Goal: Transaction & Acquisition: Purchase product/service

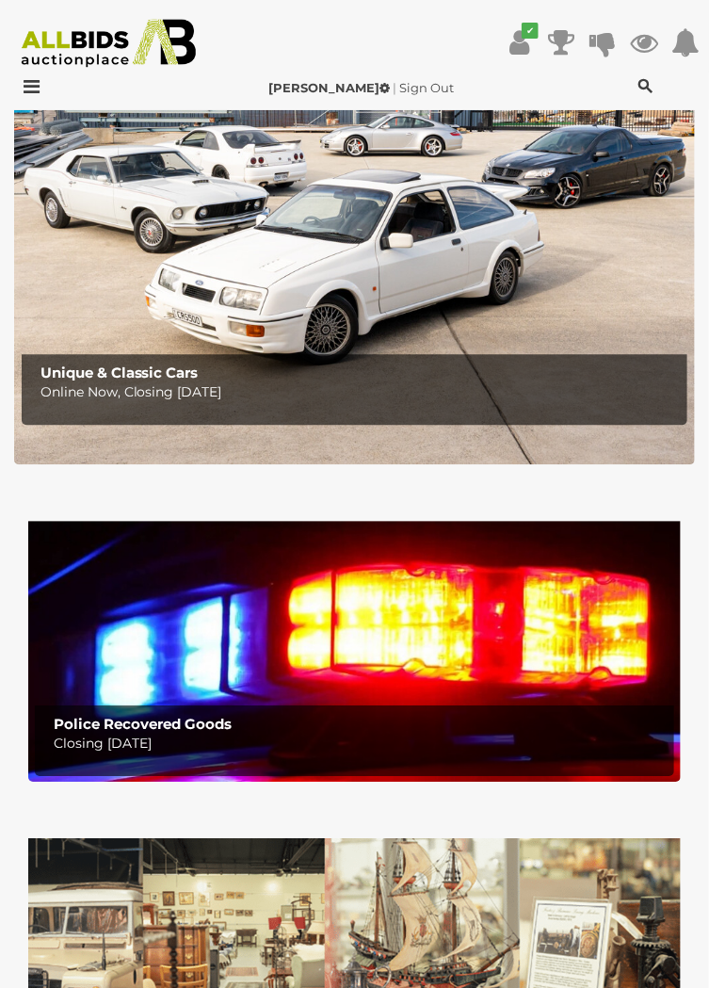
scroll to position [917, 0]
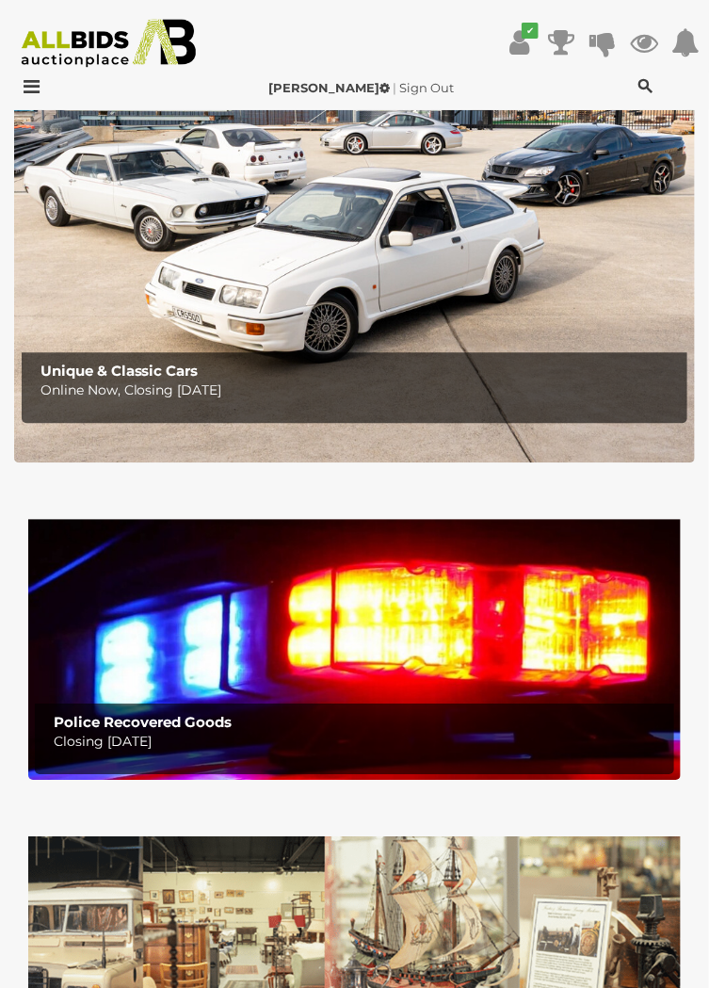
click at [472, 638] on img at bounding box center [354, 640] width 653 height 280
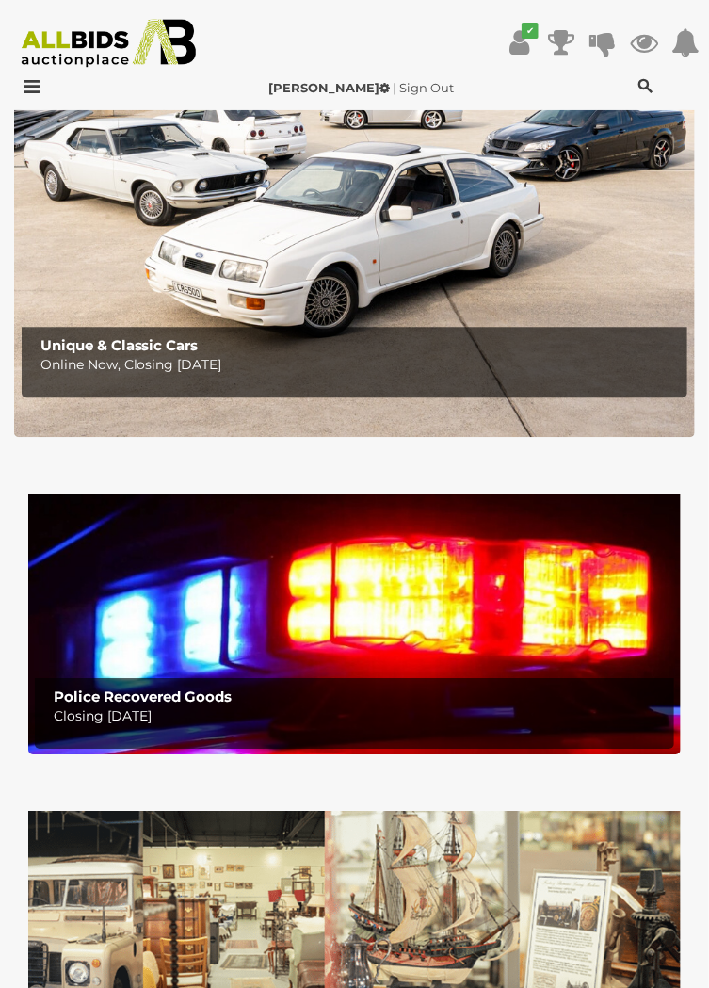
scroll to position [996, 0]
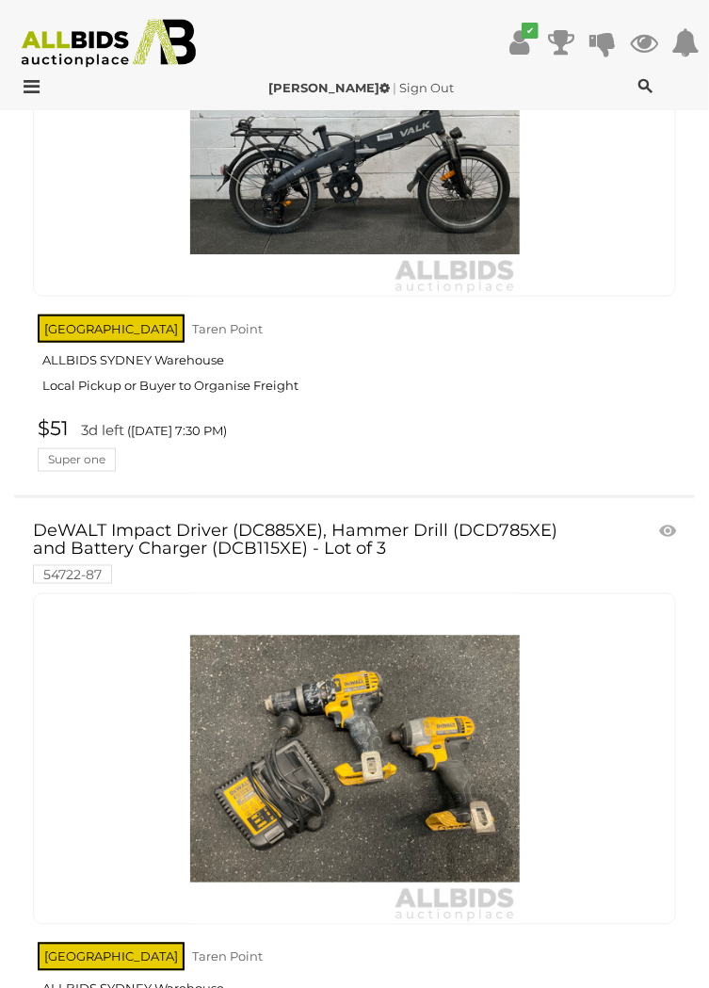
scroll to position [5426, 0]
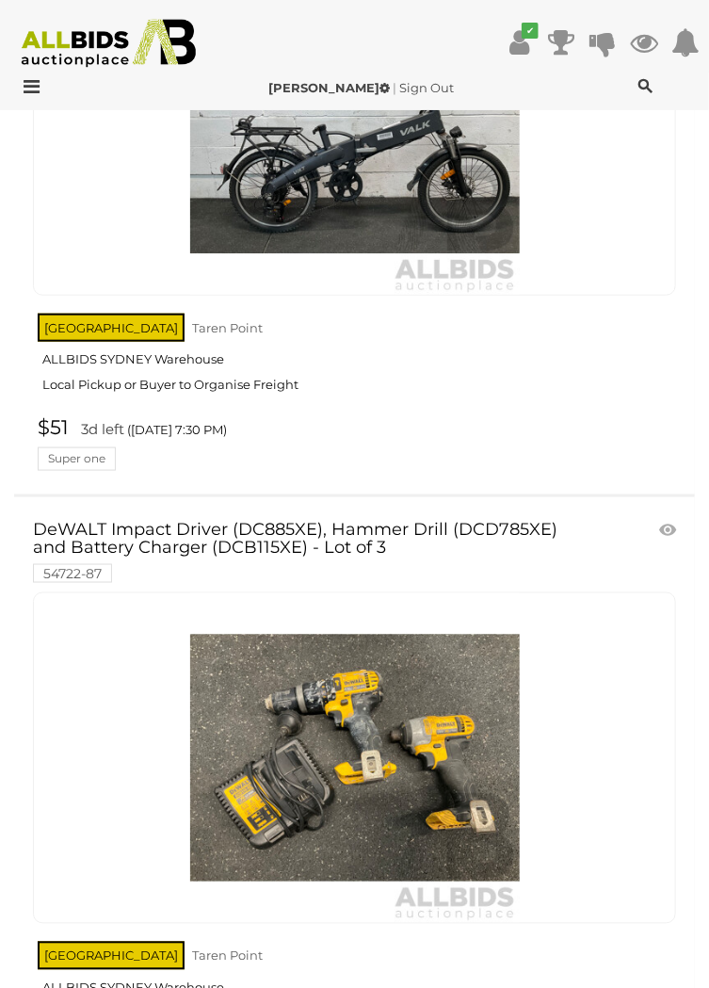
click at [424, 726] on link at bounding box center [354, 757] width 643 height 331
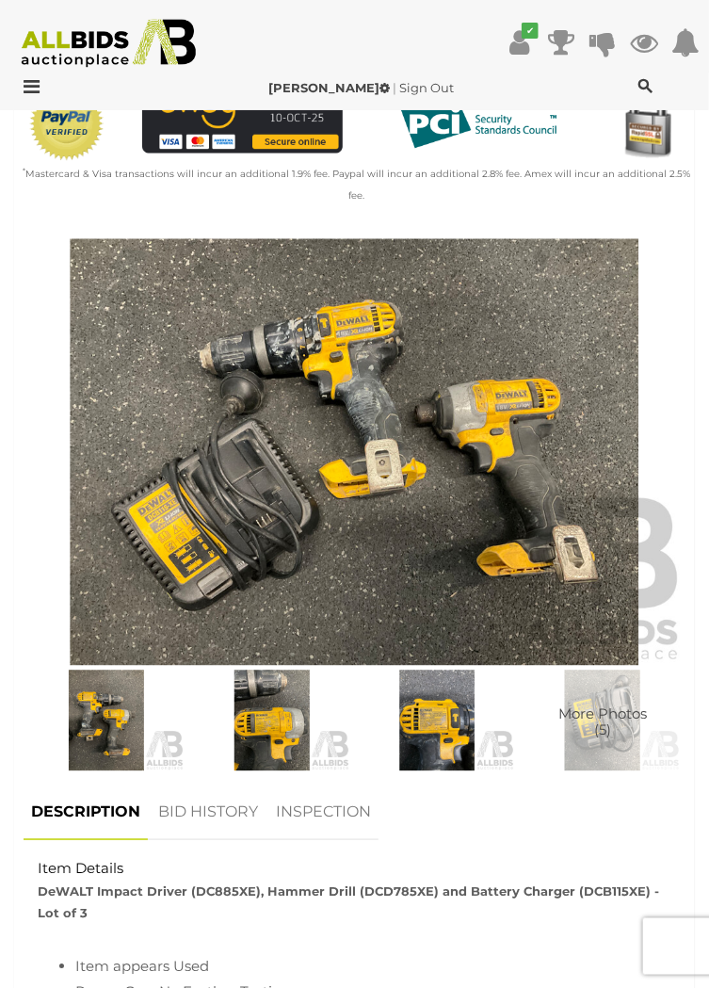
scroll to position [649, 0]
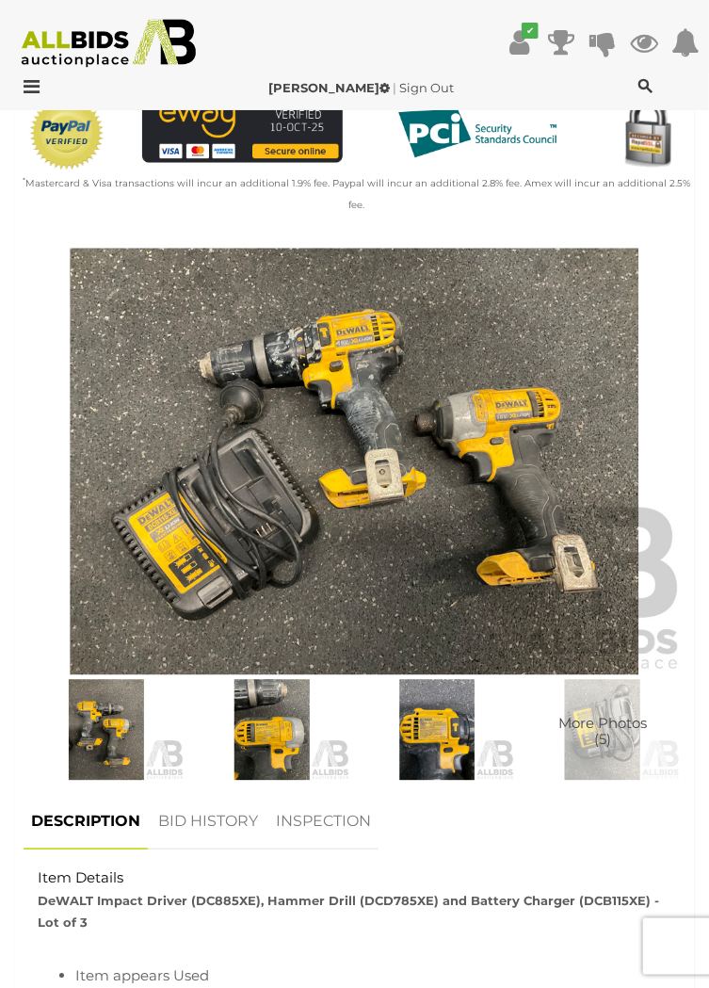
click at [416, 463] on img at bounding box center [355, 462] width 662 height 427
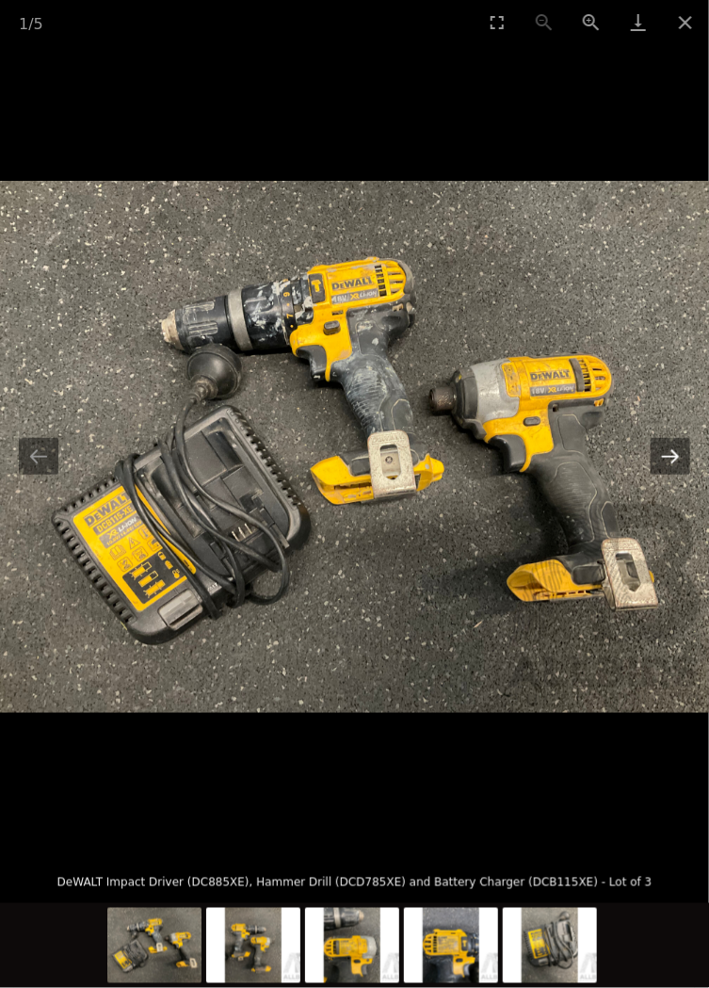
click at [675, 455] on button "Next slide" at bounding box center [671, 456] width 40 height 37
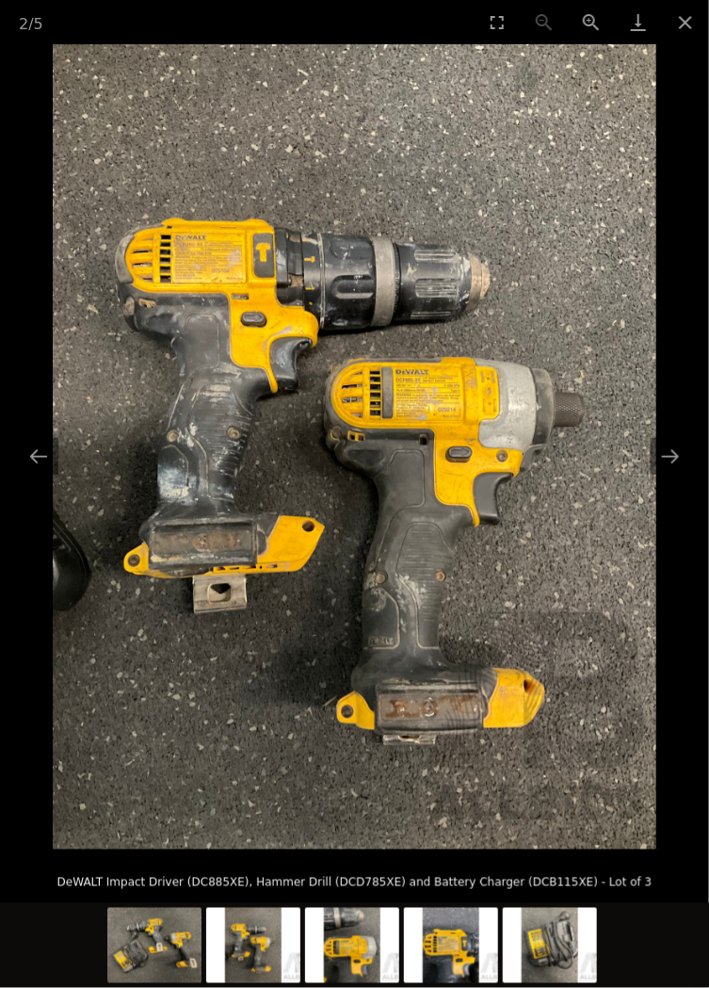
click at [699, 441] on picture at bounding box center [354, 446] width 709 height 805
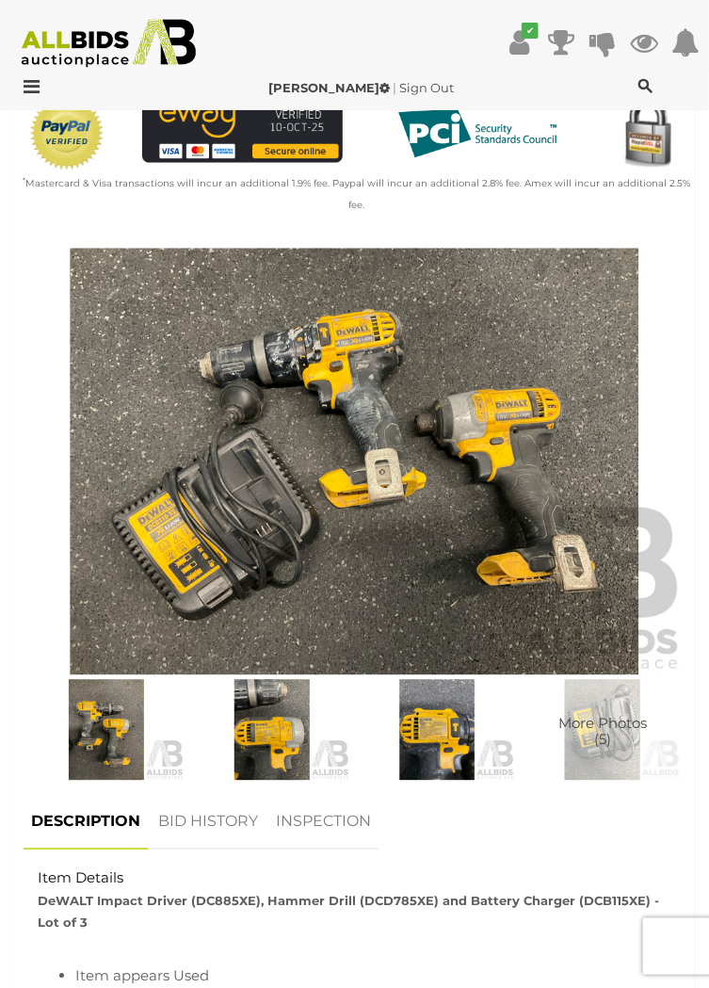
click at [108, 713] on img at bounding box center [106, 730] width 156 height 101
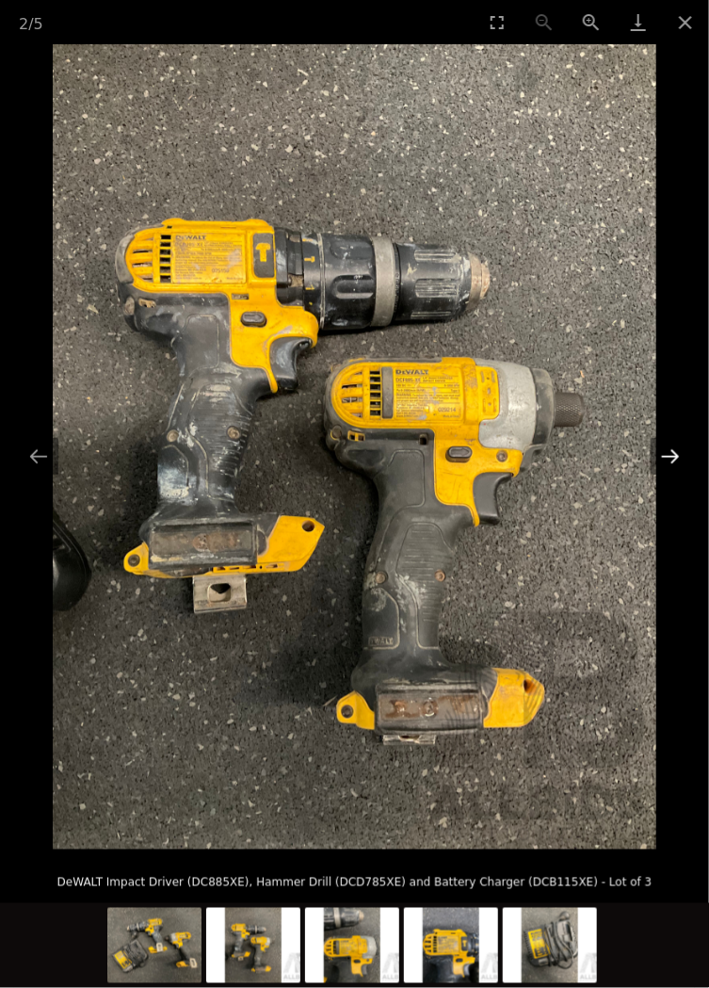
click at [678, 454] on button "Next slide" at bounding box center [671, 456] width 40 height 37
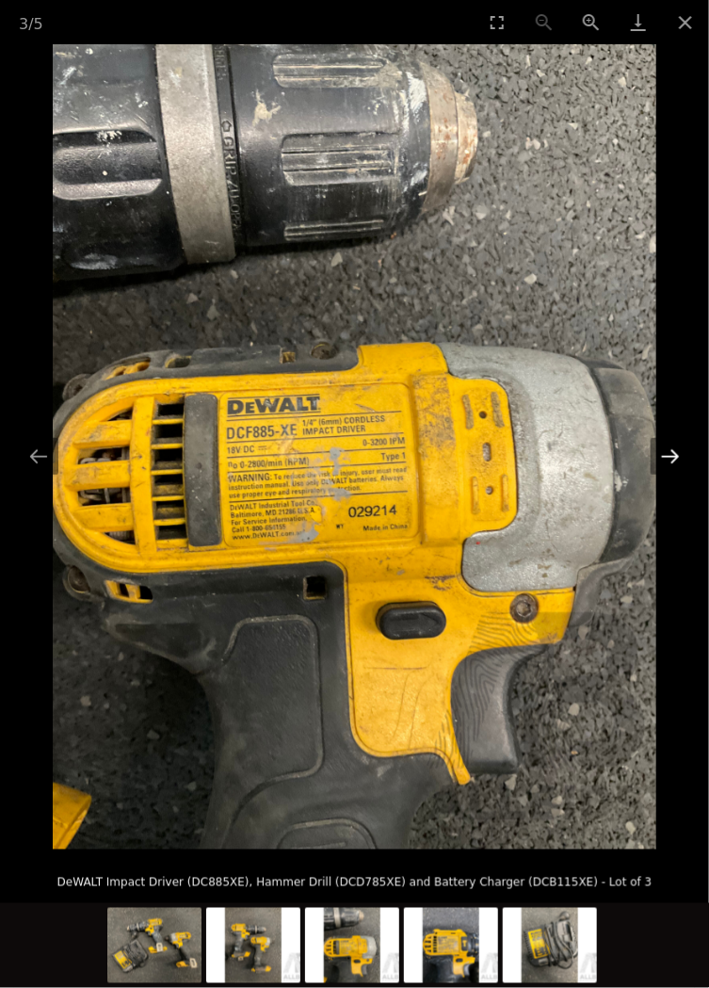
click at [674, 458] on button "Next slide" at bounding box center [671, 456] width 40 height 37
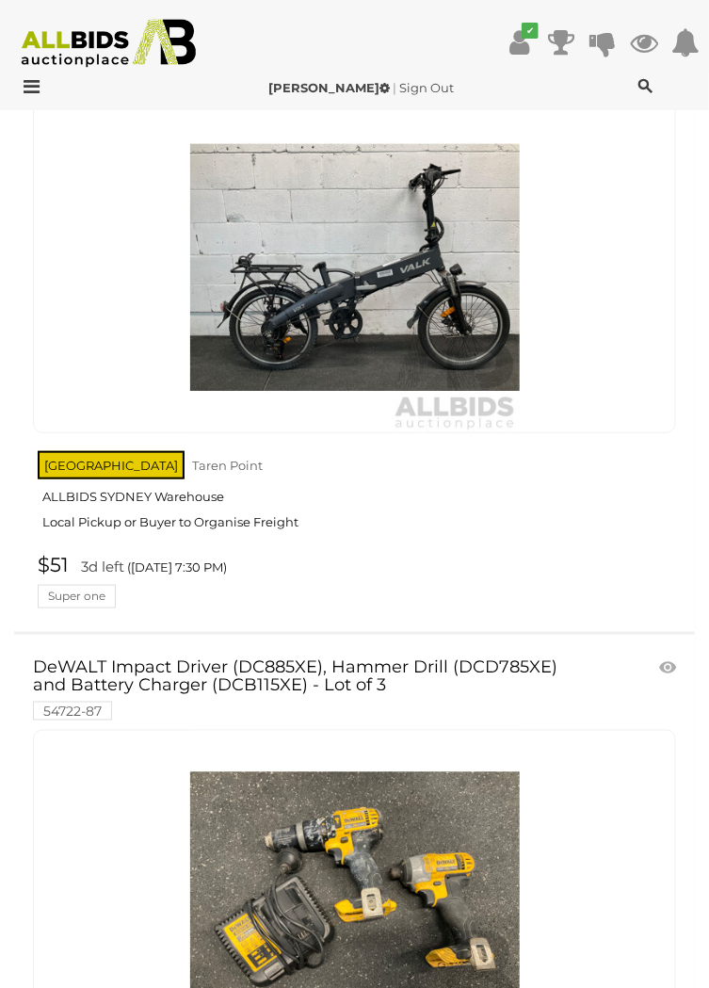
scroll to position [5417, 0]
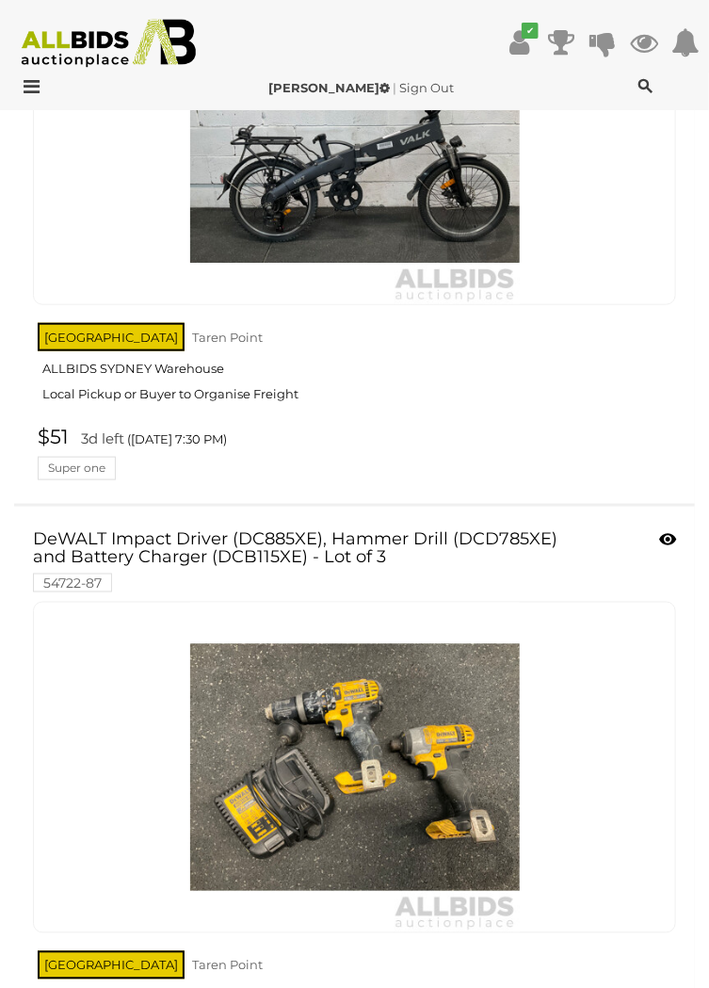
click at [678, 533] on span at bounding box center [678, 541] width 5 height 17
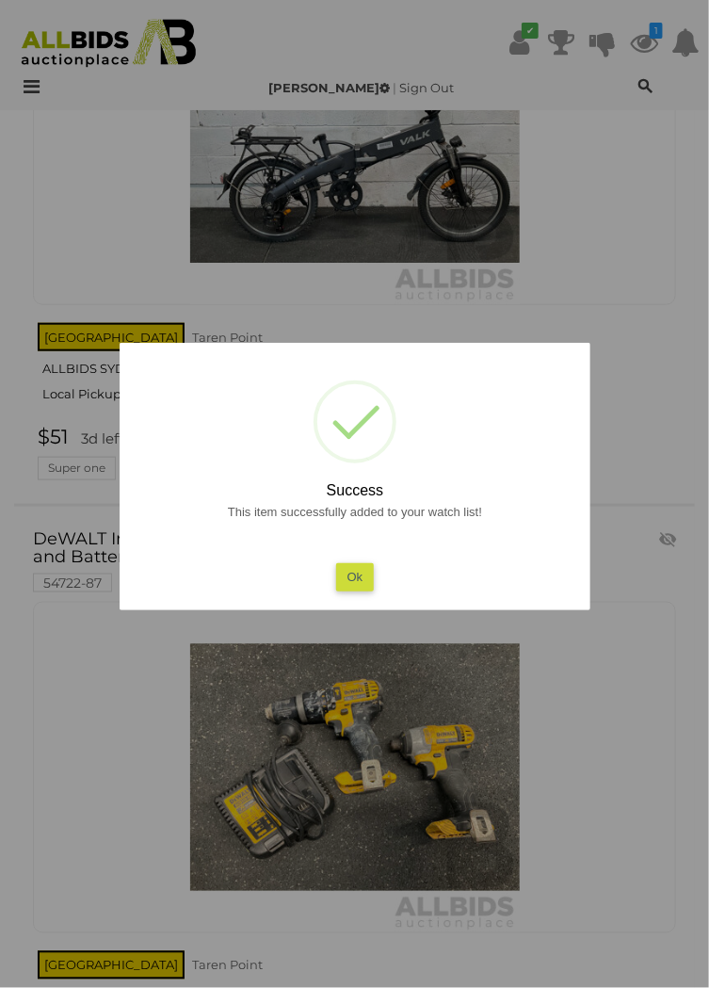
click at [350, 590] on button "Ok" at bounding box center [354, 576] width 39 height 27
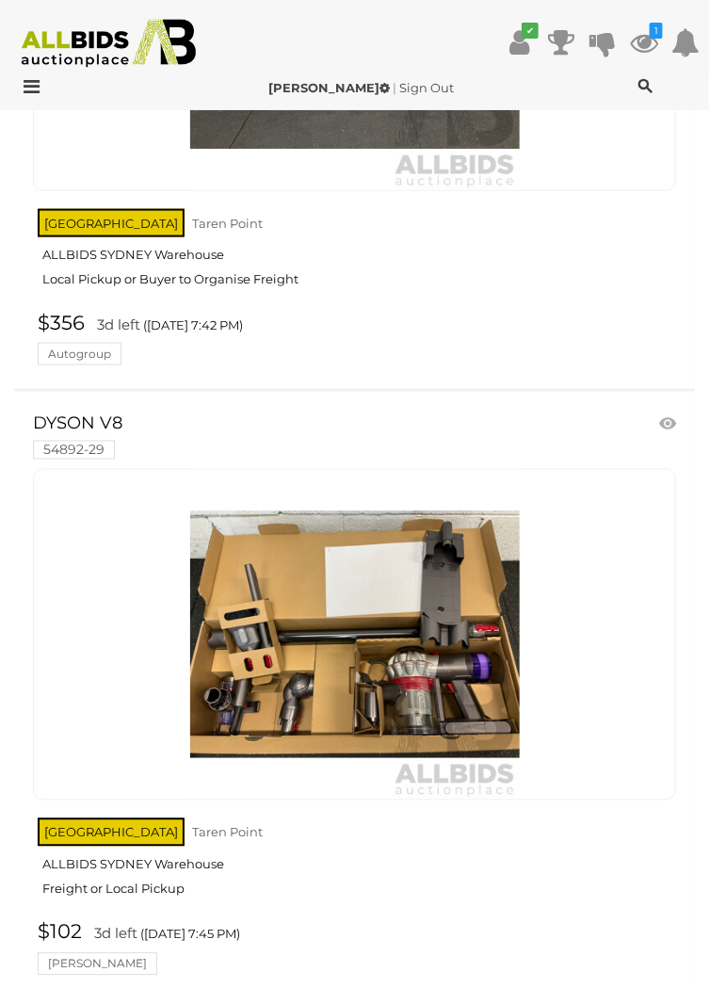
scroll to position [7413, 0]
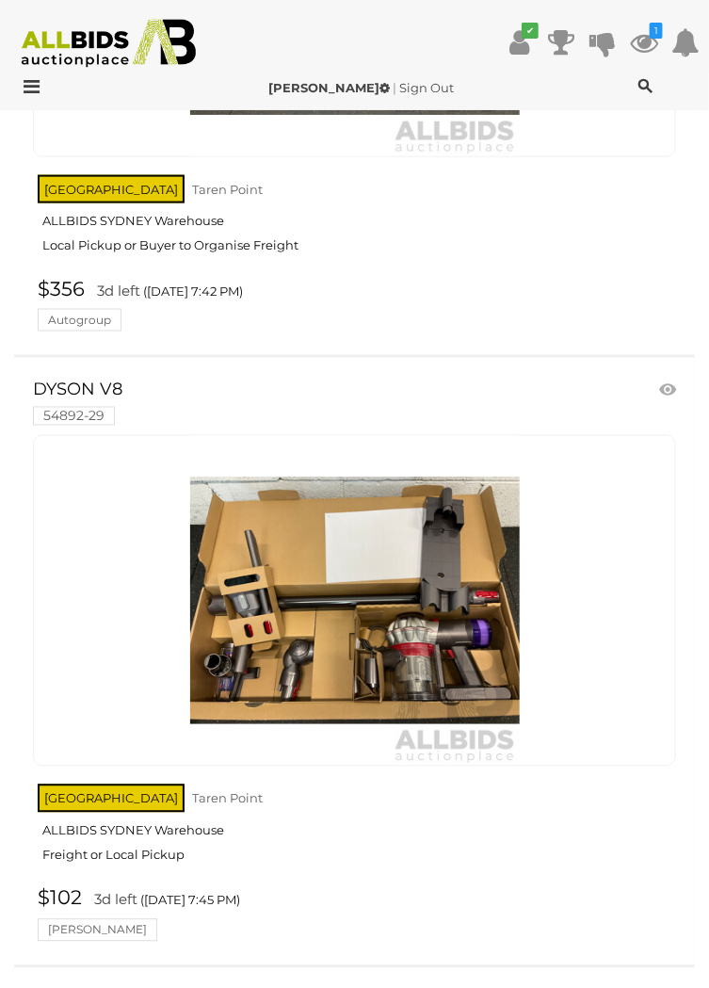
click at [384, 605] on img at bounding box center [355, 601] width 330 height 330
click at [388, 585] on img at bounding box center [355, 601] width 330 height 330
click at [678, 384] on span at bounding box center [678, 392] width 5 height 17
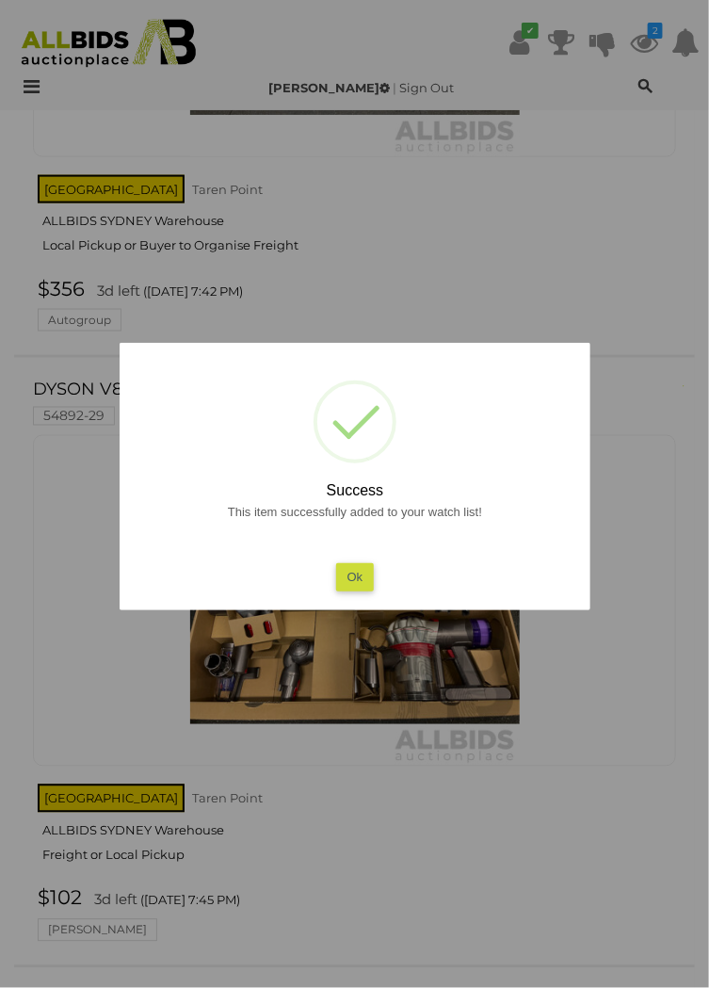
click at [358, 570] on button "Ok" at bounding box center [354, 576] width 39 height 27
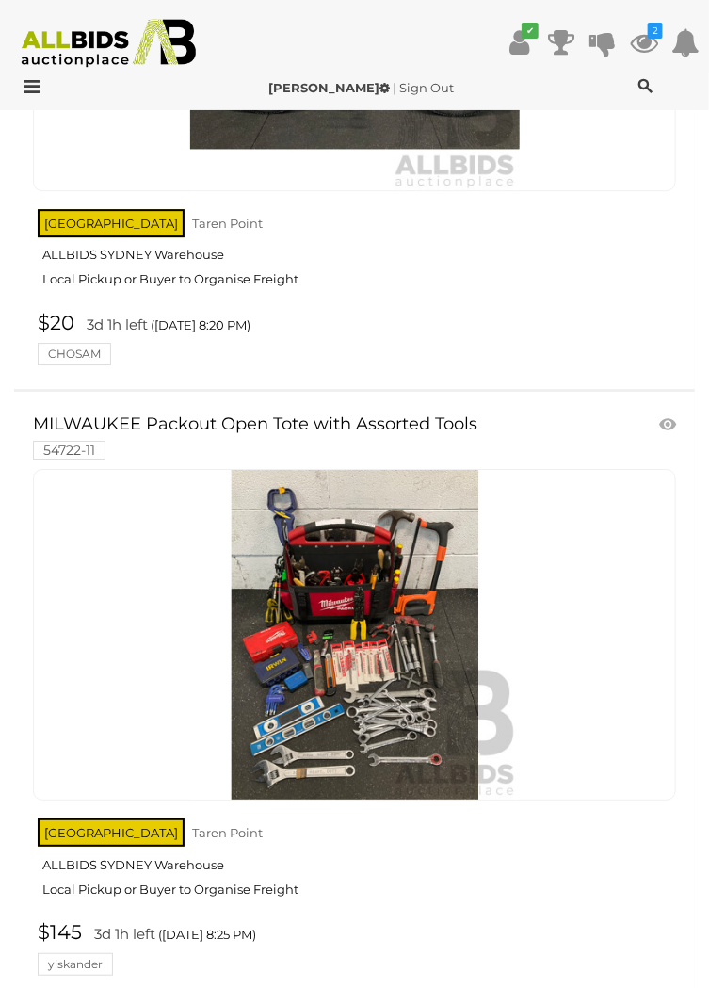
scroll to position [11613, 0]
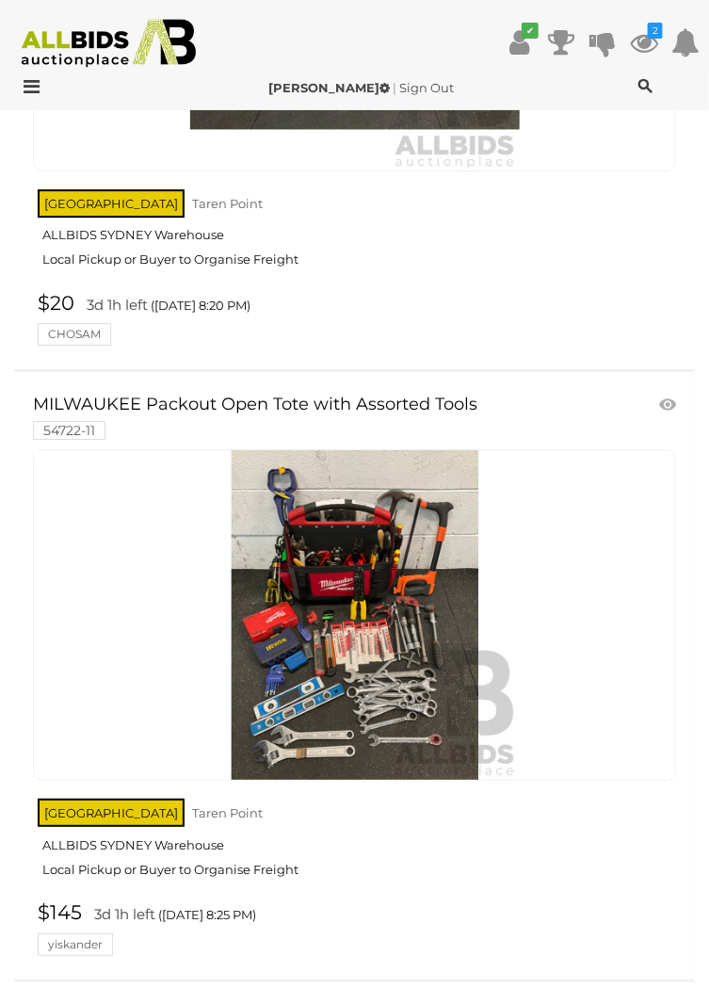
click at [368, 607] on img at bounding box center [355, 615] width 330 height 330
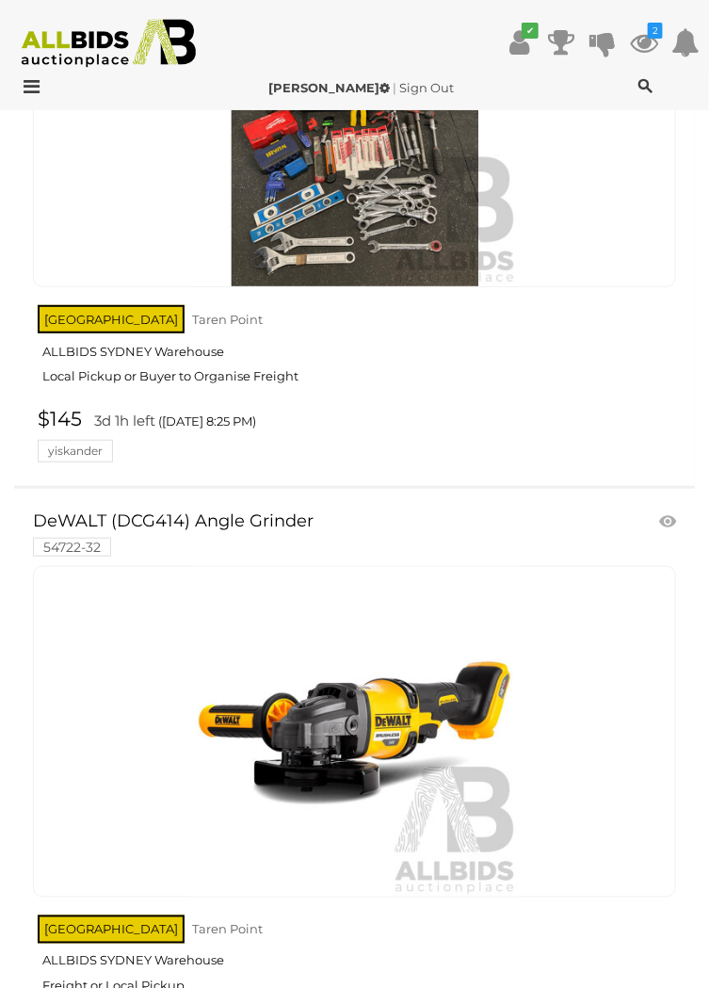
scroll to position [12107, 0]
click at [590, 725] on div at bounding box center [354, 731] width 643 height 331
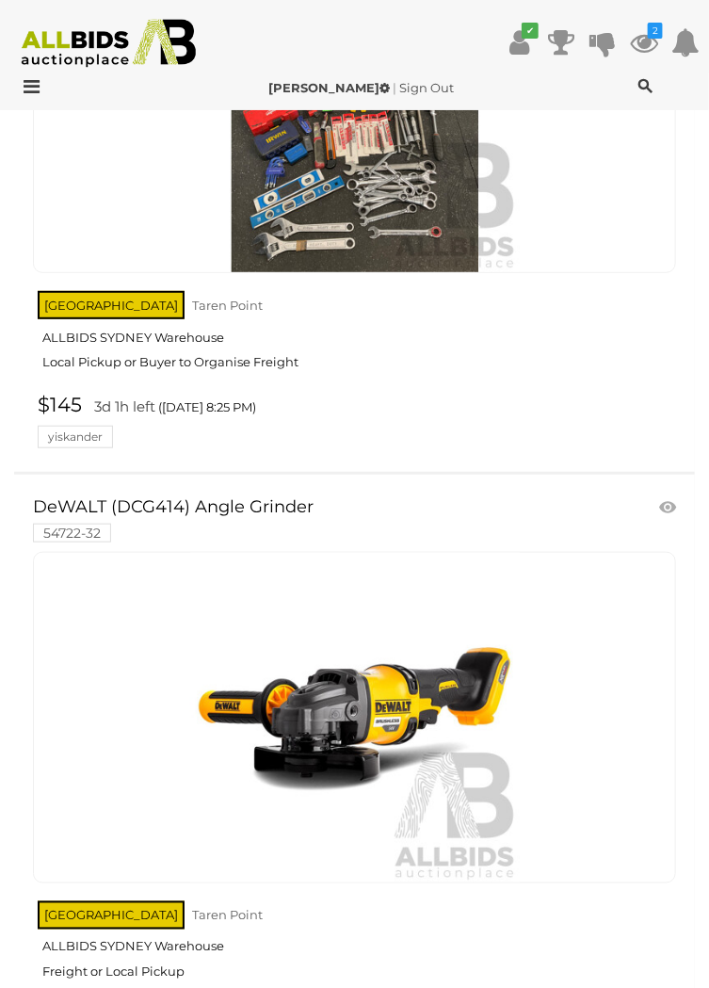
scroll to position [12187, 0]
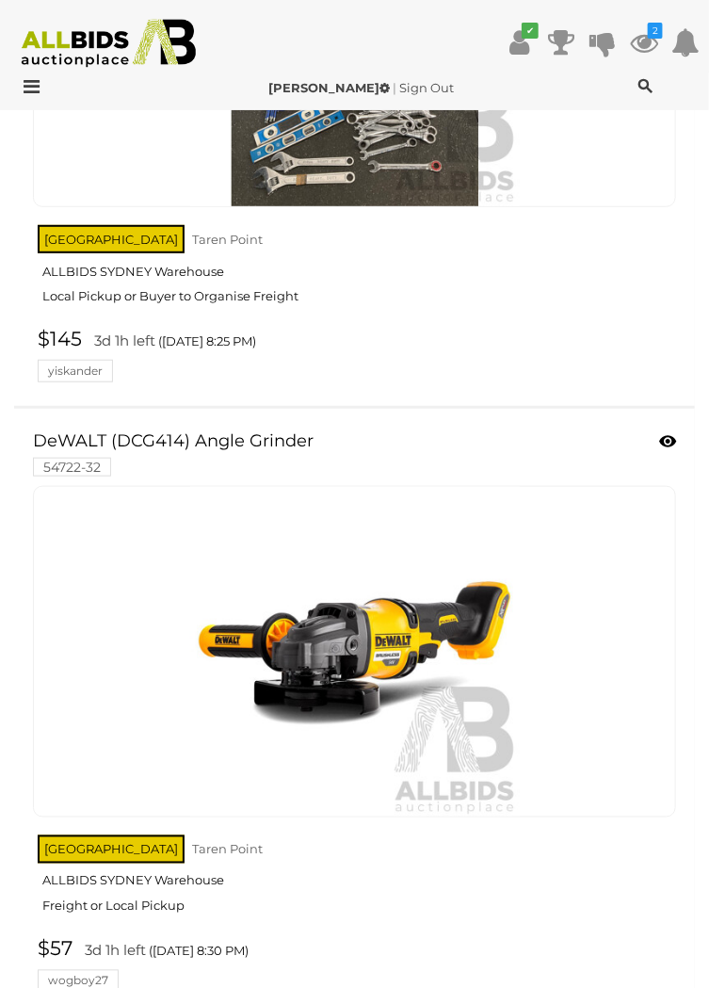
click at [670, 432] on icon at bounding box center [667, 441] width 17 height 19
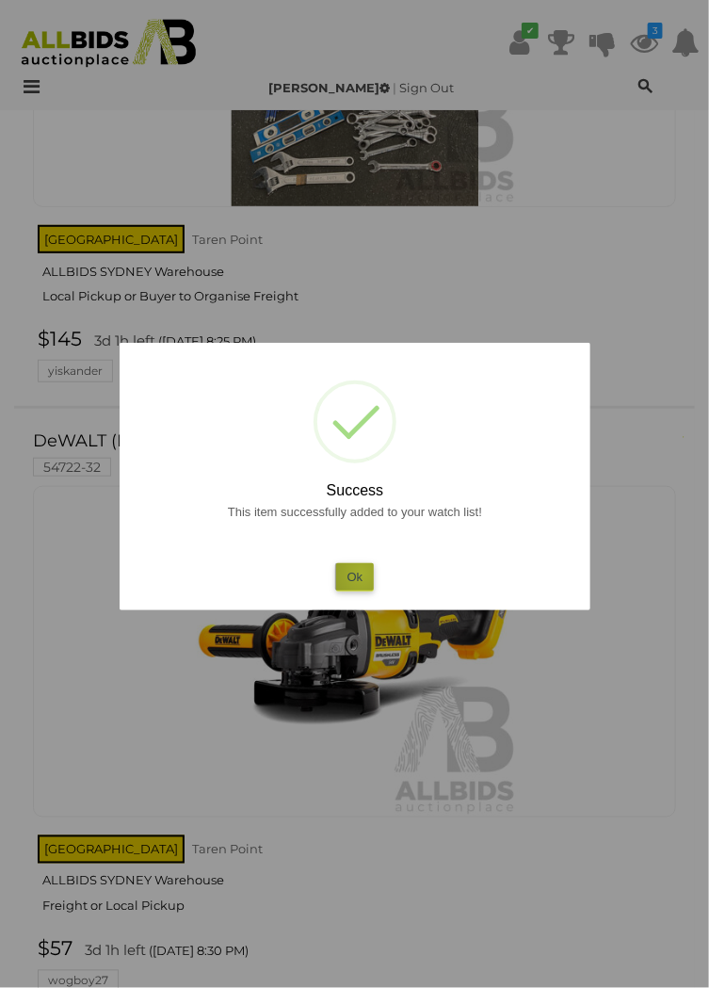
click at [357, 575] on button "Ok" at bounding box center [354, 576] width 39 height 27
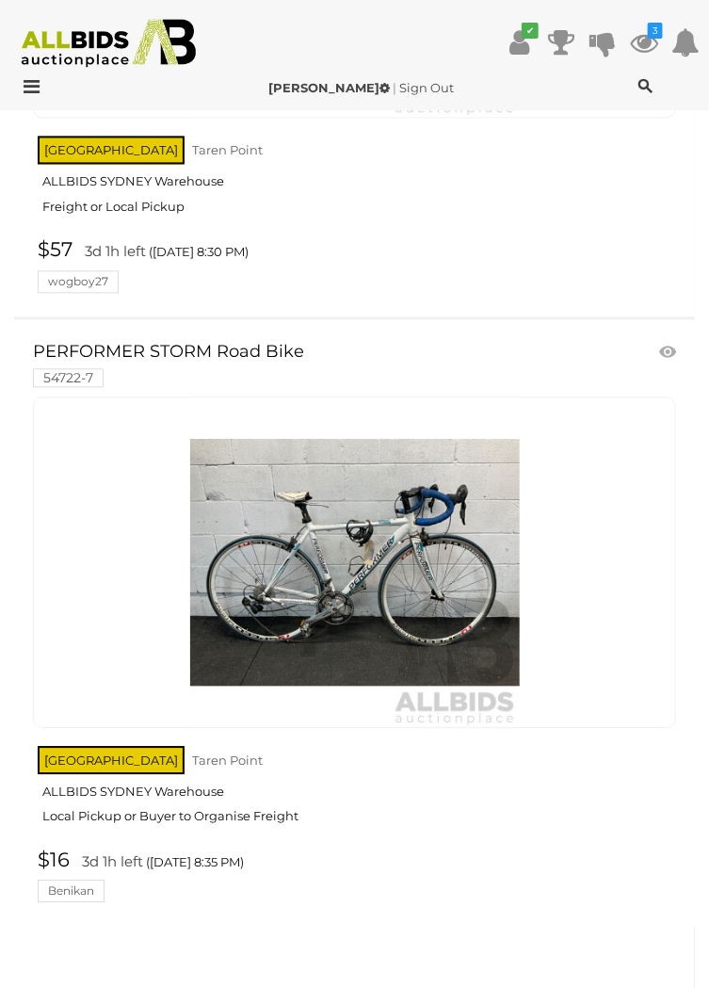
scroll to position [12884, 0]
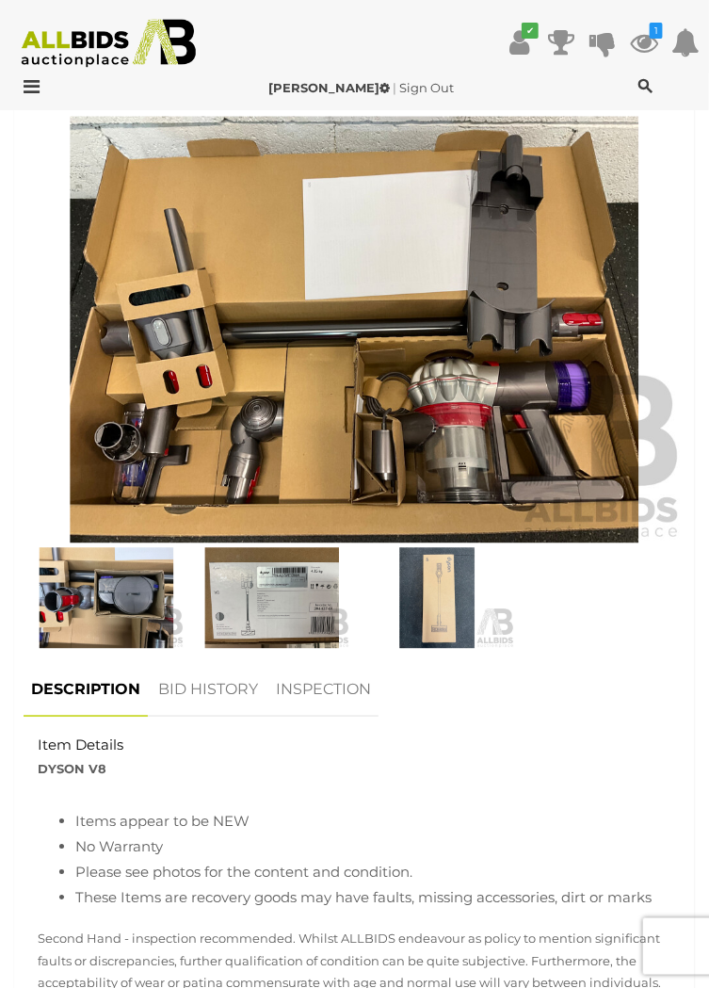
scroll to position [736, 0]
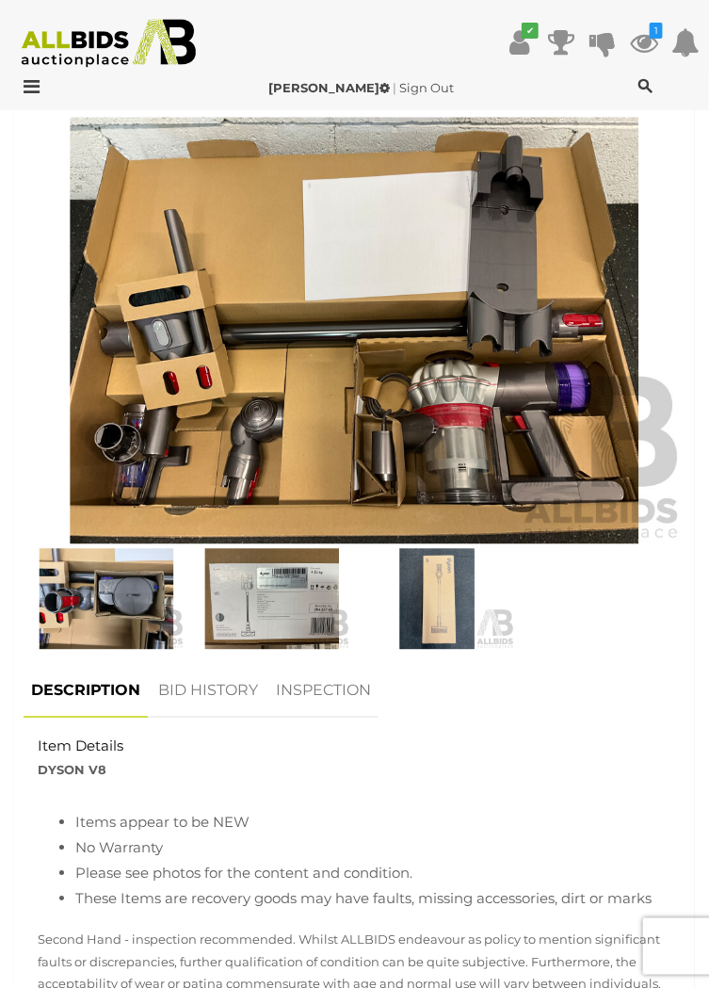
click at [287, 569] on img at bounding box center [272, 599] width 156 height 101
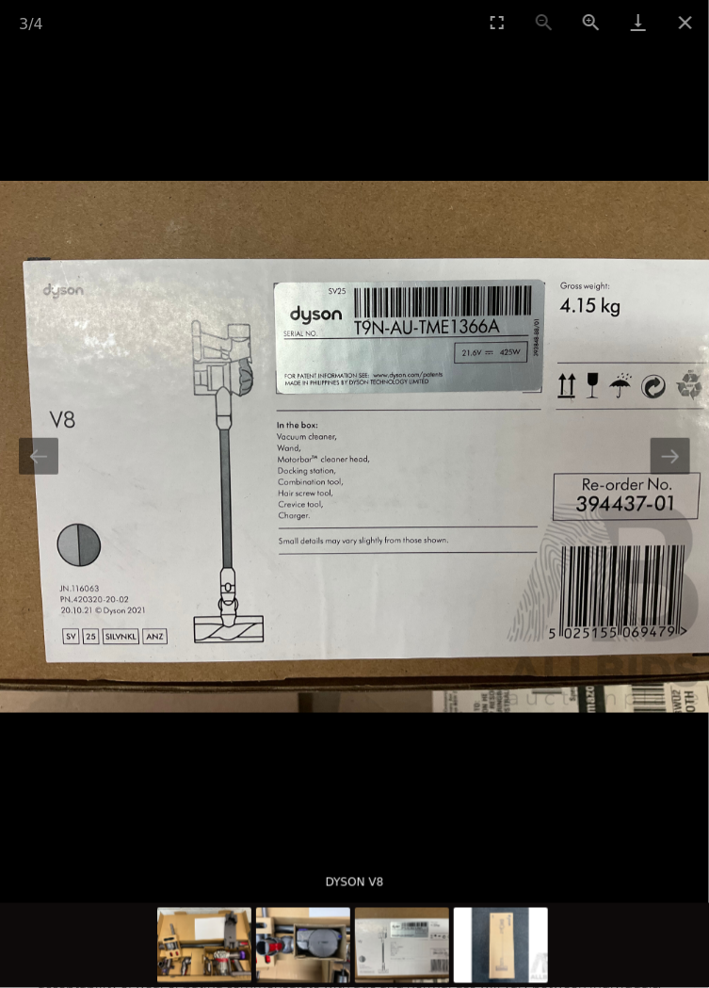
click at [304, 951] on img at bounding box center [303, 945] width 94 height 75
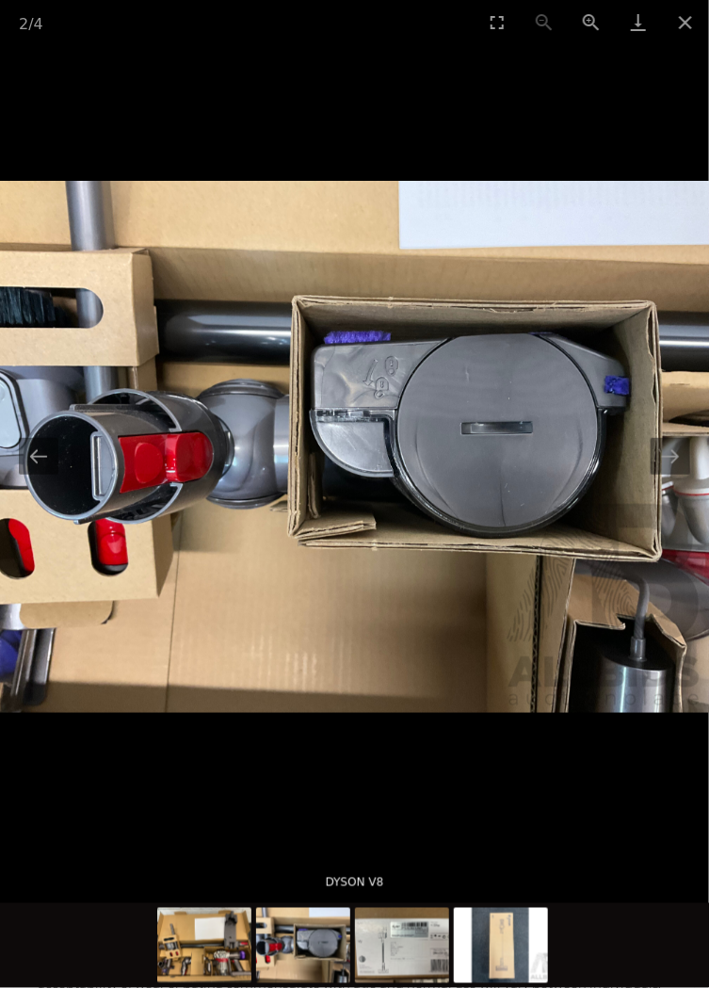
click at [217, 947] on img at bounding box center [204, 945] width 94 height 75
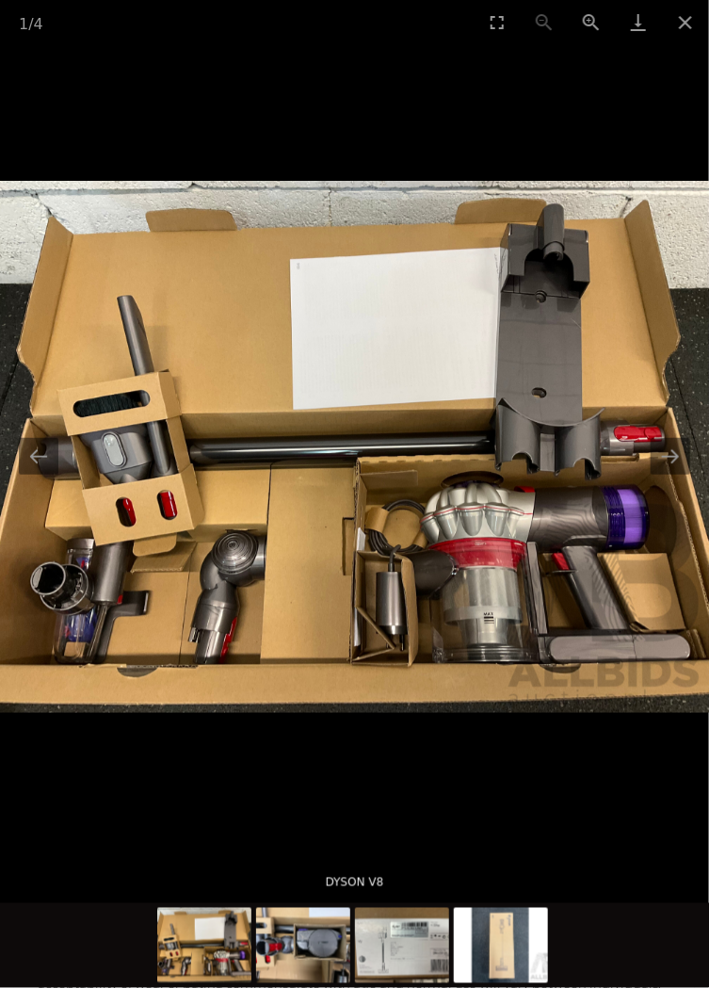
click at [321, 954] on img at bounding box center [303, 945] width 94 height 75
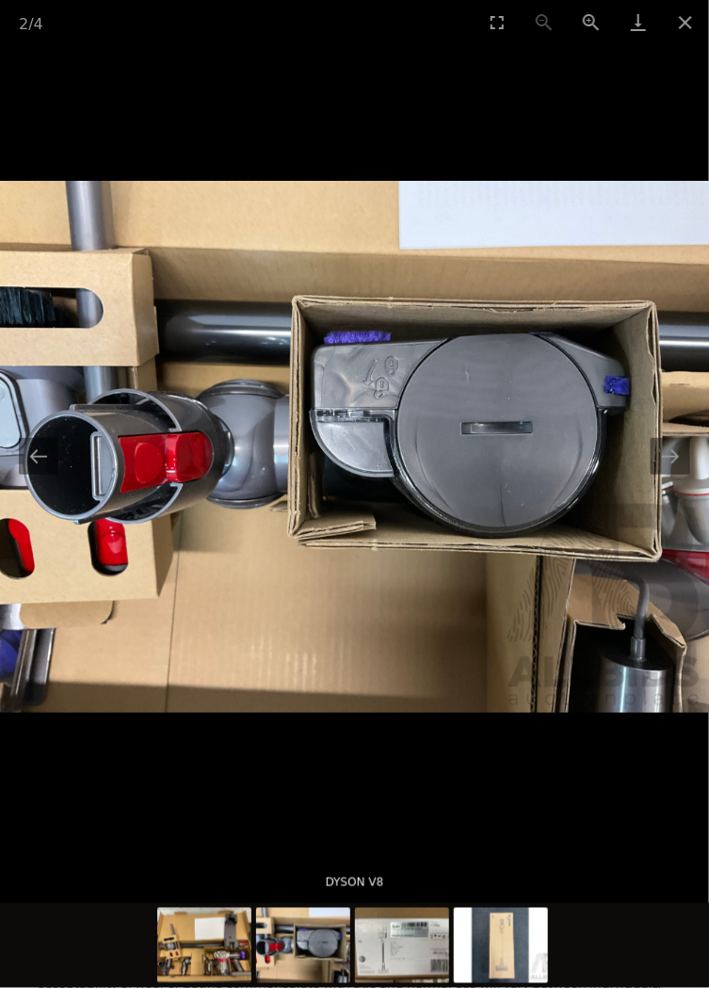
click at [222, 949] on img at bounding box center [204, 945] width 94 height 75
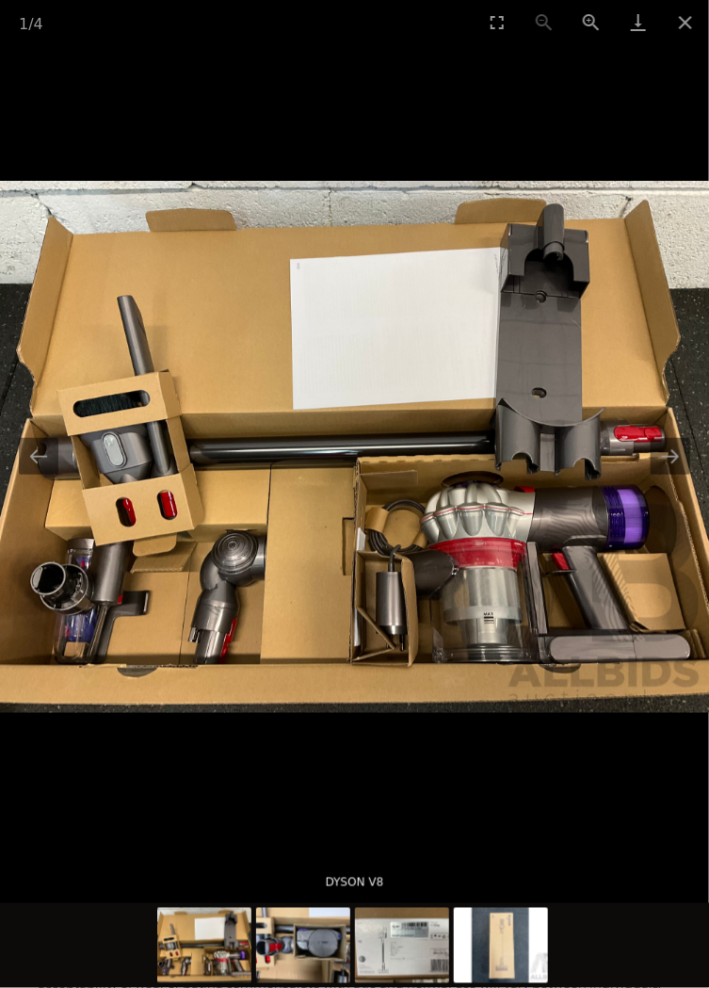
click at [318, 950] on img at bounding box center [303, 945] width 94 height 75
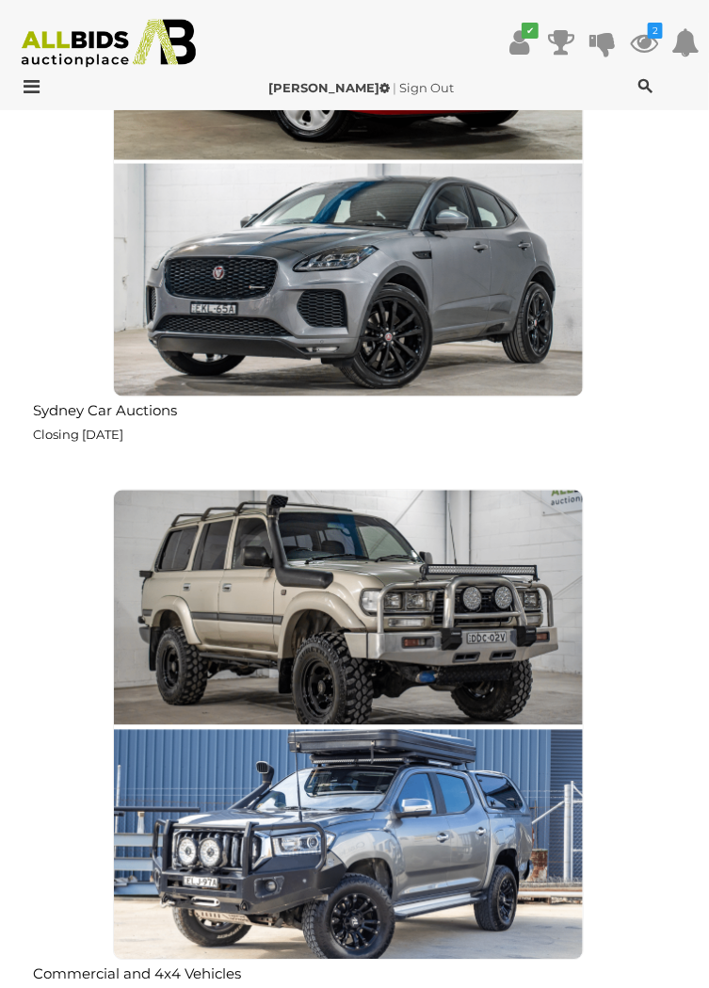
scroll to position [4073, 0]
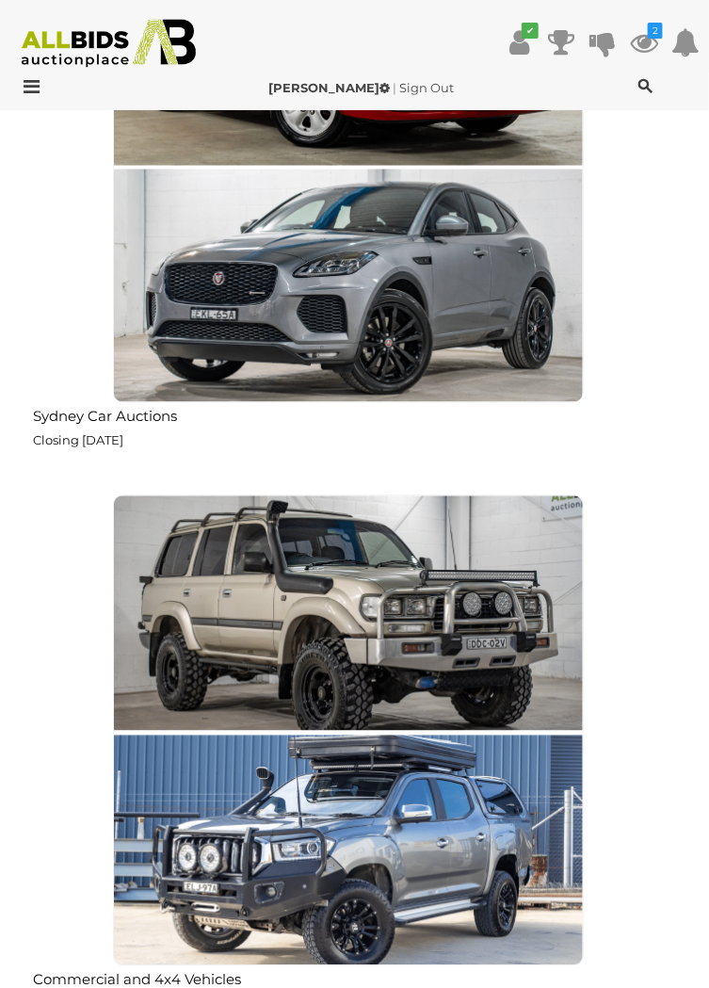
click at [364, 627] on img at bounding box center [348, 730] width 471 height 471
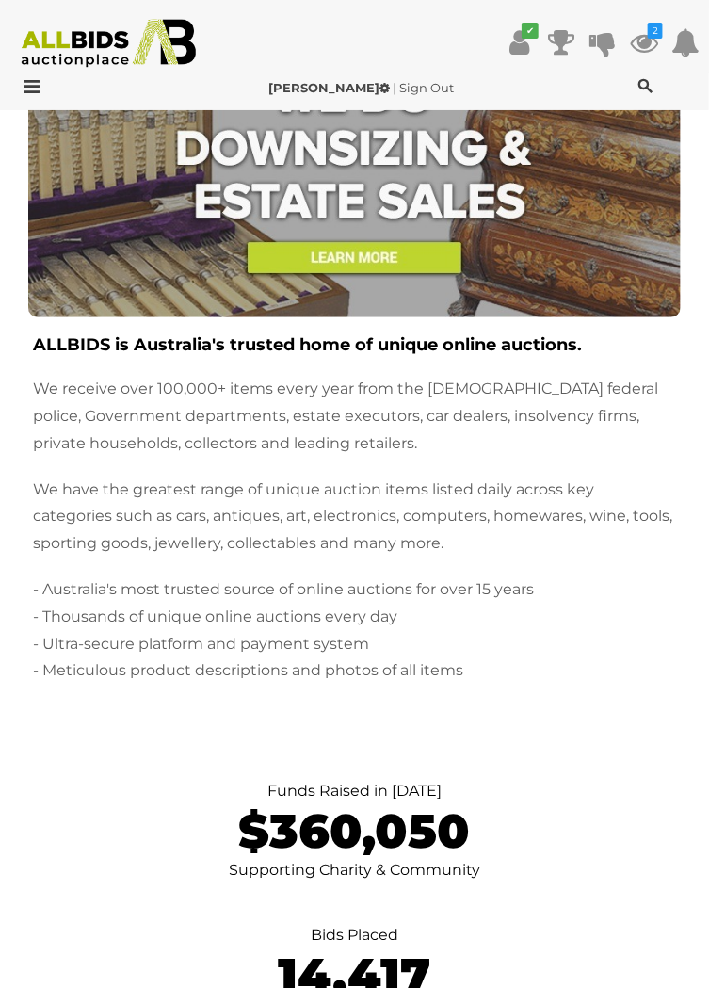
scroll to position [17475, 0]
